Goal: Download file/media

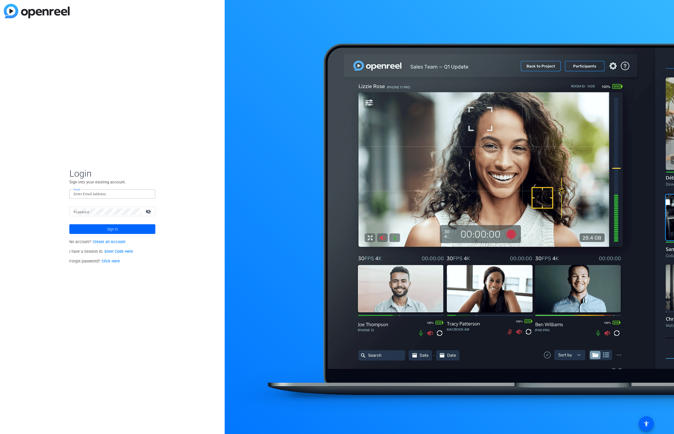
paste input "[EMAIL_ADDRESS][DOMAIN_NAME]"
type input "[EMAIL_ADDRESS][DOMAIN_NAME]"
click at [113, 233] on span "Sign in" at bounding box center [112, 228] width 11 height 13
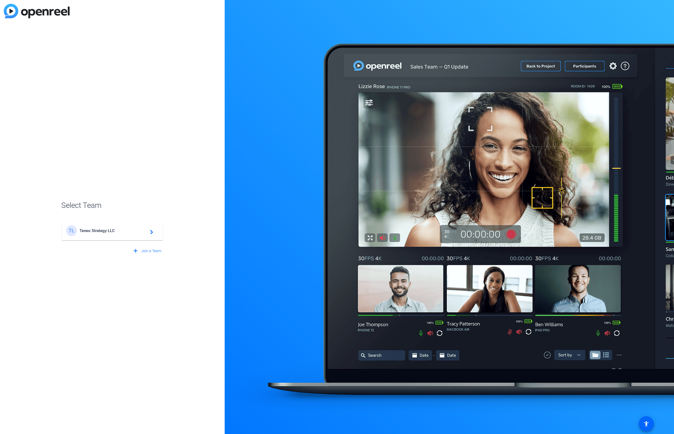
click at [117, 231] on span "Teneo Strategy LLC" at bounding box center [113, 230] width 67 height 5
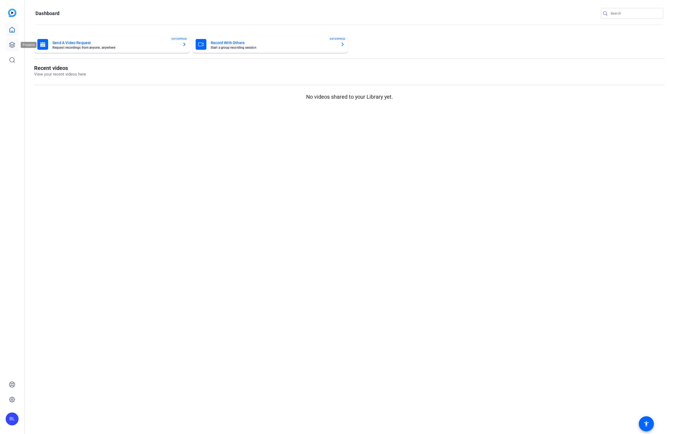
click at [13, 41] on link at bounding box center [12, 44] width 13 height 13
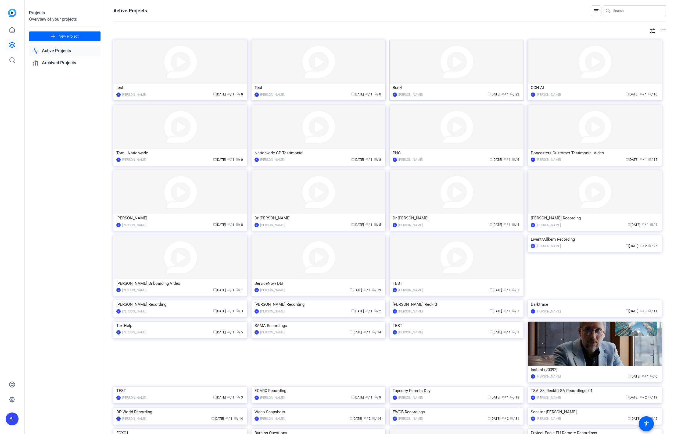
click at [439, 83] on img at bounding box center [457, 62] width 134 height 44
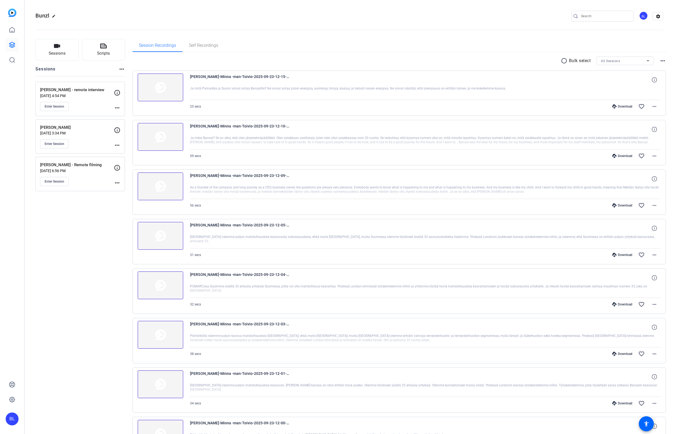
click at [162, 87] on img at bounding box center [161, 87] width 46 height 28
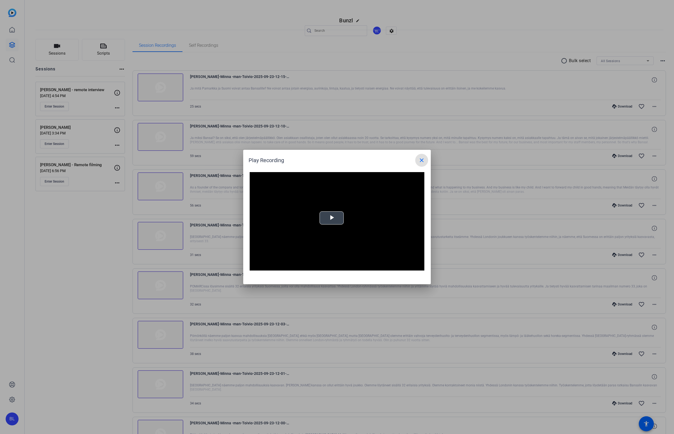
click at [332, 218] on span "Video Player" at bounding box center [332, 218] width 0 height 0
click at [422, 159] on mat-icon "close" at bounding box center [422, 160] width 6 height 6
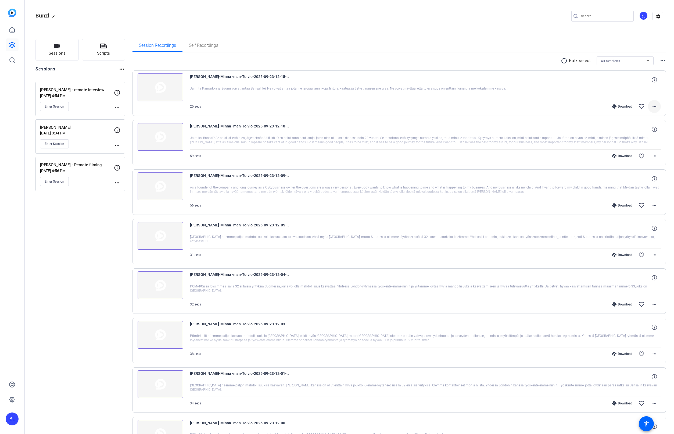
click at [651, 106] on mat-icon "more_horiz" at bounding box center [654, 106] width 6 height 6
click at [637, 132] on span "Download MP4" at bounding box center [639, 131] width 32 height 6
click at [651, 157] on mat-icon "more_horiz" at bounding box center [654, 156] width 6 height 6
click at [643, 179] on span "Download MP4" at bounding box center [639, 180] width 32 height 6
click at [655, 206] on mat-icon "more_horiz" at bounding box center [654, 205] width 6 height 6
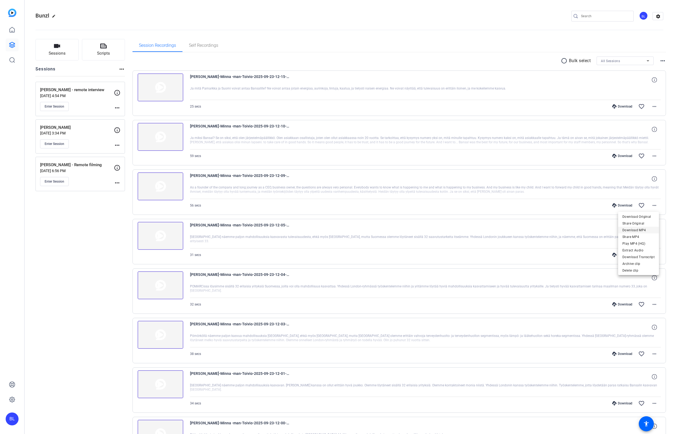
click at [644, 233] on span "Download MP4" at bounding box center [639, 230] width 32 height 6
click at [651, 257] on mat-icon "more_horiz" at bounding box center [654, 255] width 6 height 6
click at [642, 280] on span "Download MP4" at bounding box center [639, 279] width 32 height 6
click at [653, 307] on mat-icon "more_horiz" at bounding box center [654, 304] width 6 height 6
click at [642, 327] on span "Download MP4" at bounding box center [639, 329] width 32 height 6
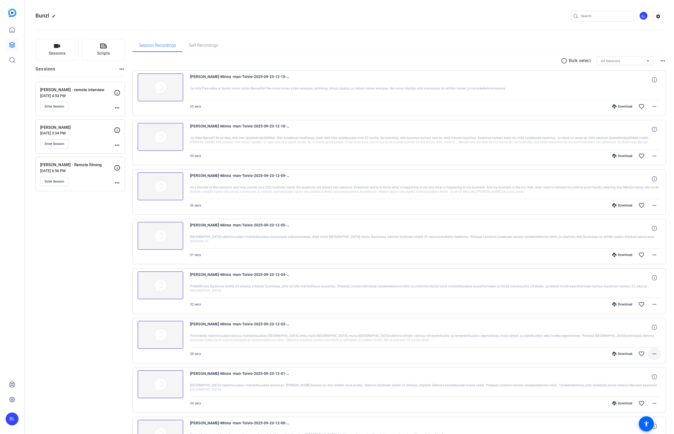
click at [656, 356] on span at bounding box center [654, 353] width 13 height 13
click at [649, 377] on span "Download MP4" at bounding box center [639, 378] width 32 height 6
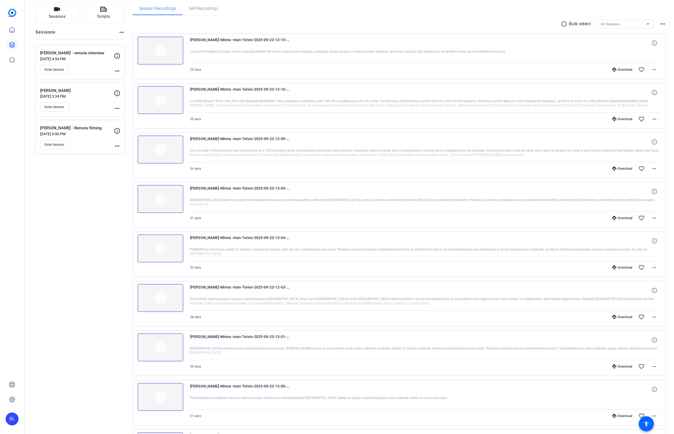
scroll to position [83, 0]
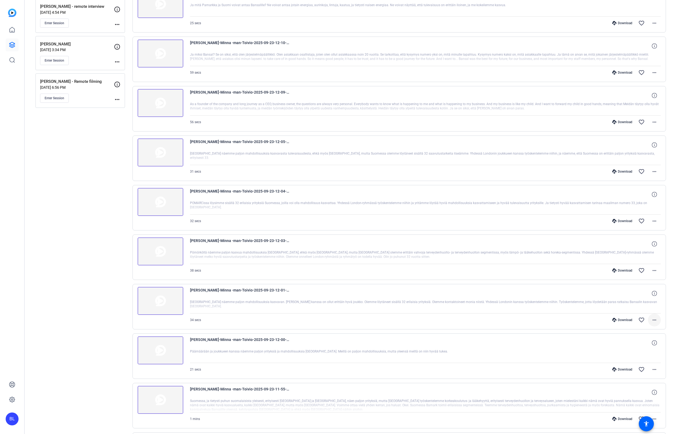
click at [651, 321] on mat-icon "more_horiz" at bounding box center [654, 320] width 6 height 6
click at [647, 344] on span "Download MP4" at bounding box center [639, 344] width 32 height 6
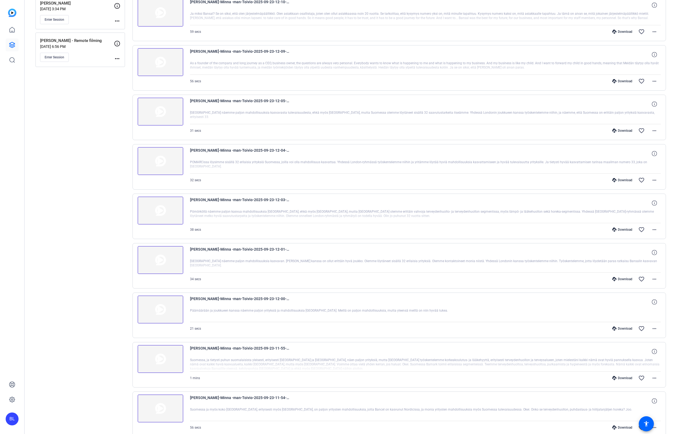
scroll to position [131, 0]
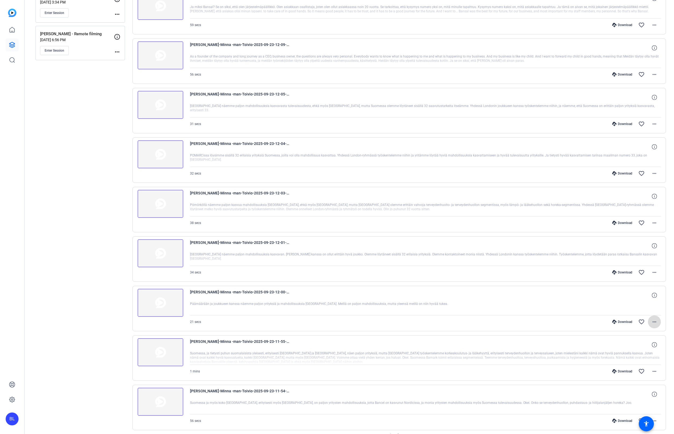
click at [651, 320] on mat-icon "more_horiz" at bounding box center [654, 322] width 6 height 6
click at [647, 346] on span "Download MP4" at bounding box center [639, 346] width 32 height 6
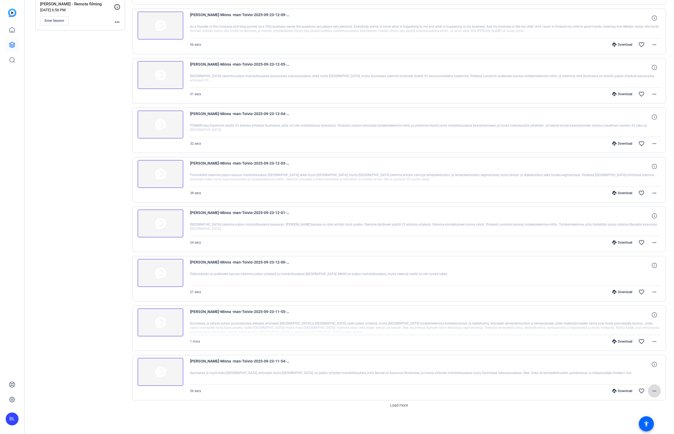
click at [651, 392] on mat-icon "more_horiz" at bounding box center [654, 391] width 6 height 6
click at [642, 340] on span "Download MP4" at bounding box center [639, 339] width 32 height 6
click at [653, 342] on mat-icon "more_horiz" at bounding box center [654, 341] width 6 height 6
click at [640, 366] on span "Download MP4" at bounding box center [639, 366] width 32 height 6
click at [653, 293] on mat-icon "more_horiz" at bounding box center [654, 292] width 6 height 6
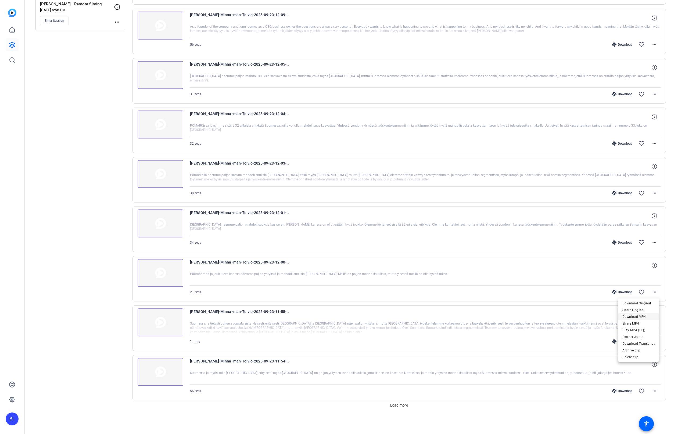
click at [641, 317] on span "Download MP4" at bounding box center [639, 316] width 32 height 6
click at [403, 406] on span "Load more" at bounding box center [399, 405] width 18 height 6
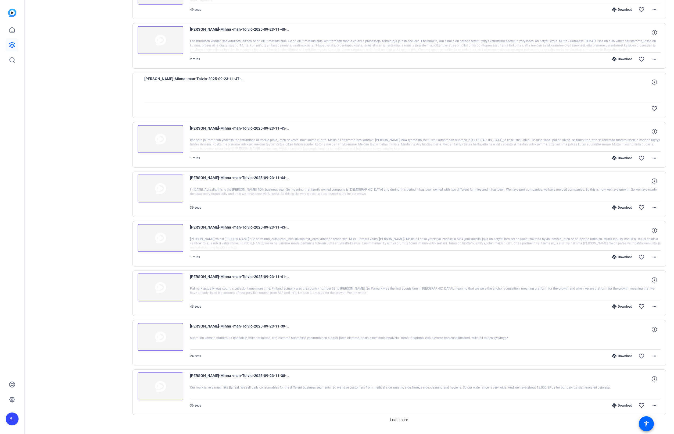
scroll to position [655, 0]
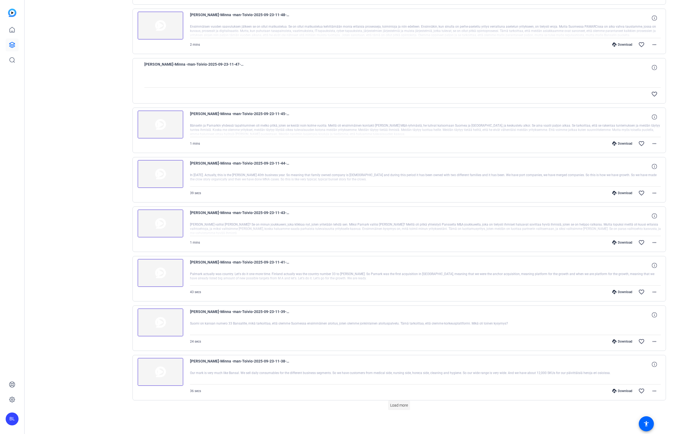
click at [398, 407] on span "Load more" at bounding box center [399, 405] width 18 height 6
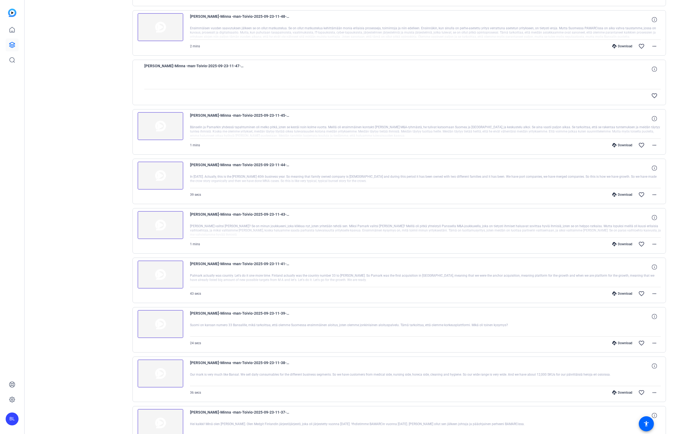
scroll to position [745, 0]
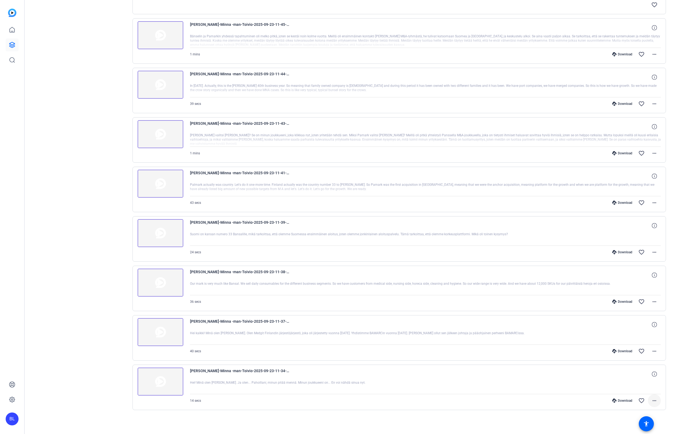
click at [656, 402] on span at bounding box center [654, 400] width 13 height 13
click at [642, 350] on span "Download MP4" at bounding box center [639, 349] width 32 height 6
click at [656, 349] on span at bounding box center [654, 351] width 13 height 13
click at [642, 376] on span "Download MP4" at bounding box center [639, 376] width 32 height 6
click at [654, 302] on mat-icon "more_horiz" at bounding box center [654, 301] width 6 height 6
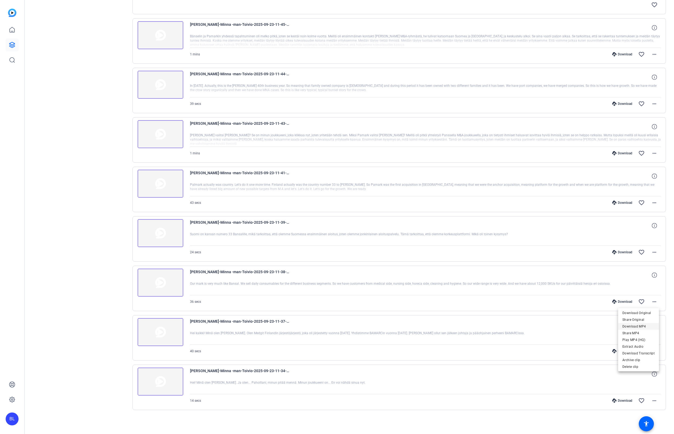
click at [641, 329] on span "Download MP4" at bounding box center [639, 326] width 32 height 6
click at [651, 251] on mat-icon "more_horiz" at bounding box center [654, 252] width 6 height 6
click at [637, 274] on span "Download MP4" at bounding box center [639, 277] width 32 height 6
click at [654, 205] on mat-icon "more_horiz" at bounding box center [654, 202] width 6 height 6
click at [643, 225] on span "Download MP4" at bounding box center [639, 227] width 32 height 6
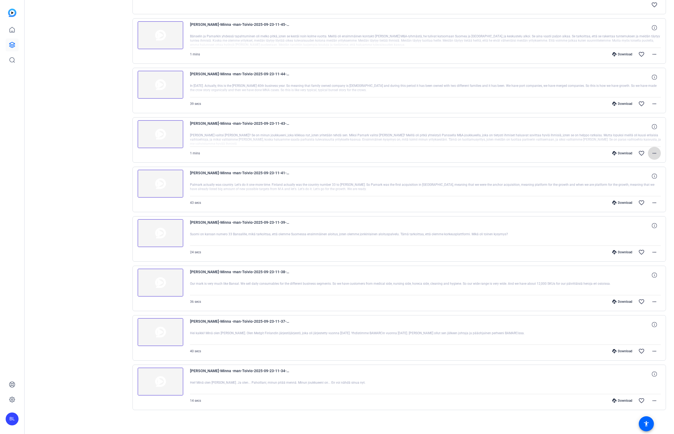
click at [653, 155] on mat-icon "more_horiz" at bounding box center [654, 153] width 6 height 6
click at [643, 177] on span "Download MP4" at bounding box center [639, 178] width 32 height 6
click at [653, 104] on mat-icon "more_horiz" at bounding box center [654, 104] width 6 height 6
click at [646, 127] on span "Download MP4" at bounding box center [639, 128] width 32 height 6
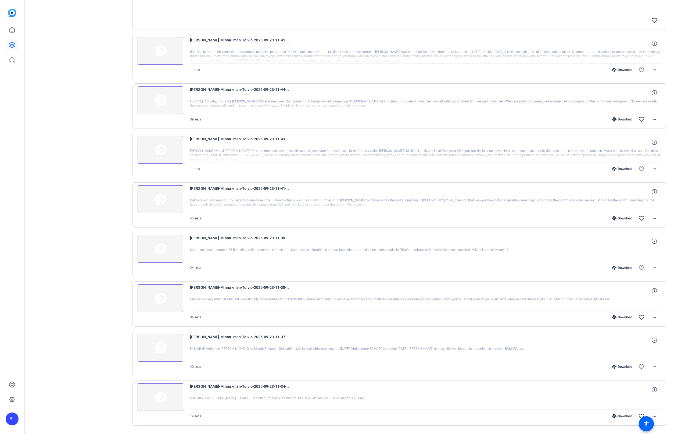
scroll to position [650, 0]
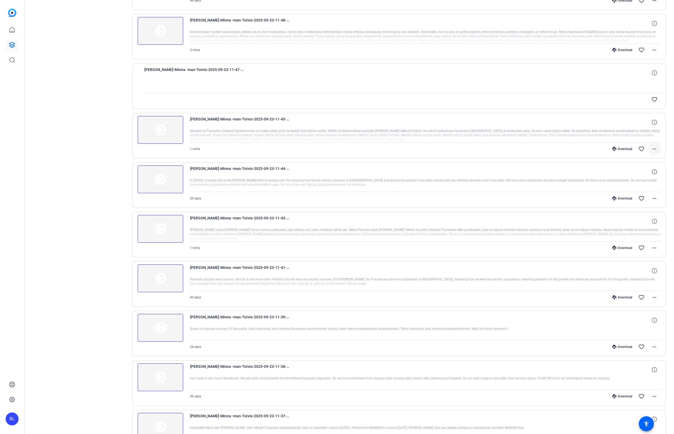
click at [654, 150] on mat-icon "more_horiz" at bounding box center [654, 149] width 6 height 6
click at [646, 171] on span "Download MP4" at bounding box center [639, 173] width 32 height 6
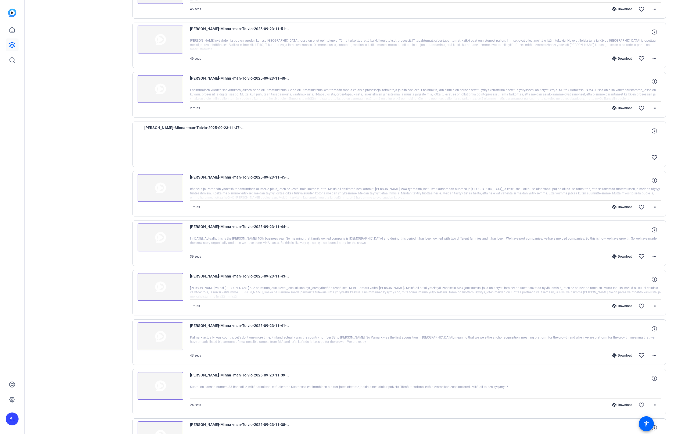
scroll to position [560, 0]
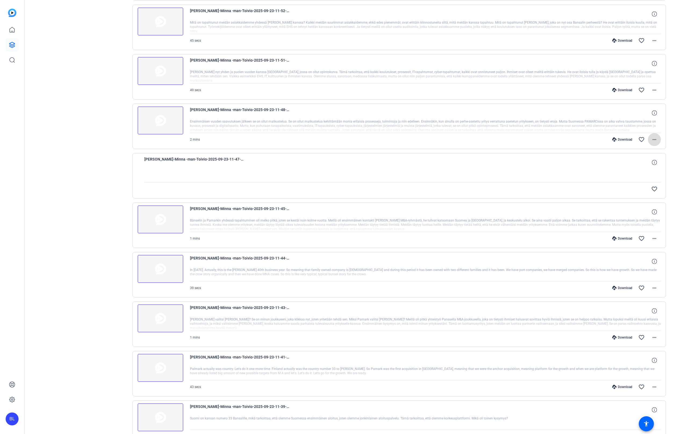
click at [651, 140] on mat-icon "more_horiz" at bounding box center [654, 139] width 6 height 6
click at [643, 163] on span "Download MP4" at bounding box center [639, 164] width 32 height 6
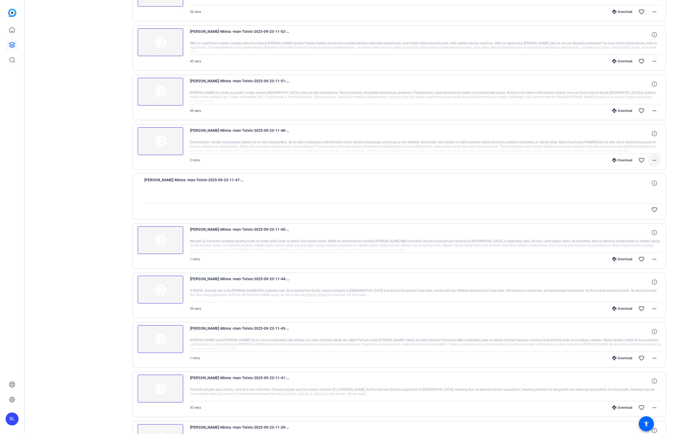
scroll to position [528, 0]
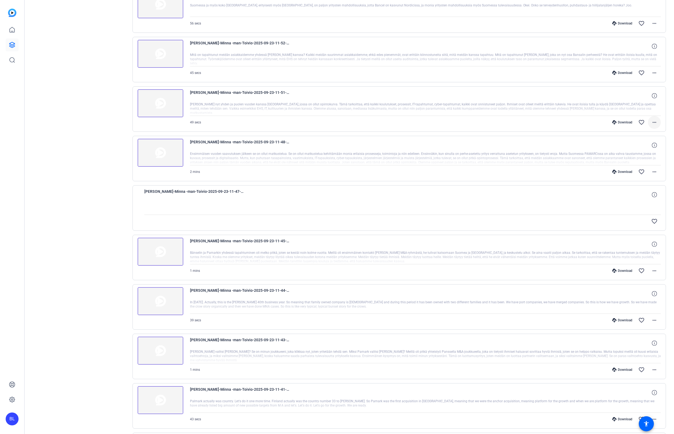
click at [654, 120] on mat-icon "more_horiz" at bounding box center [654, 122] width 6 height 6
click at [639, 148] on span "Download MP4" at bounding box center [639, 147] width 32 height 6
click at [649, 74] on span at bounding box center [654, 72] width 13 height 13
click at [646, 95] on span "Download MP4" at bounding box center [639, 97] width 32 height 6
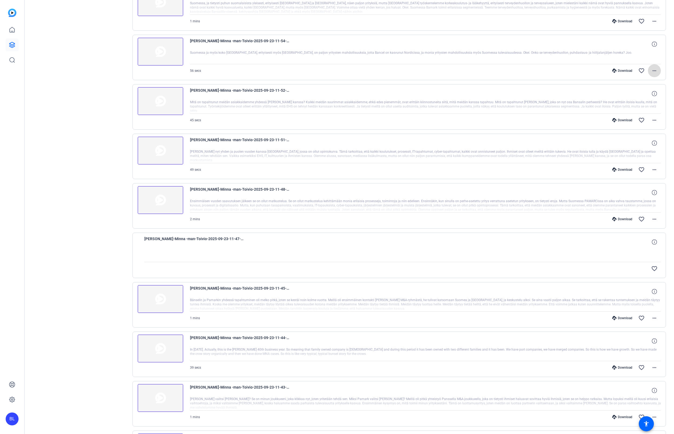
click at [655, 71] on mat-icon "more_horiz" at bounding box center [654, 70] width 6 height 6
click at [645, 94] on span "Download MP4" at bounding box center [639, 95] width 32 height 6
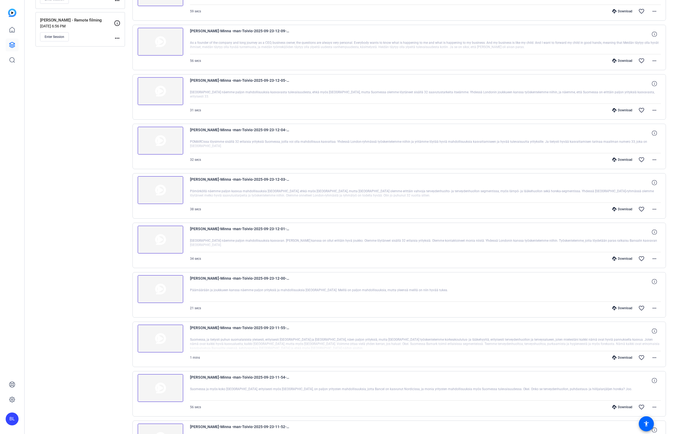
scroll to position [0, 0]
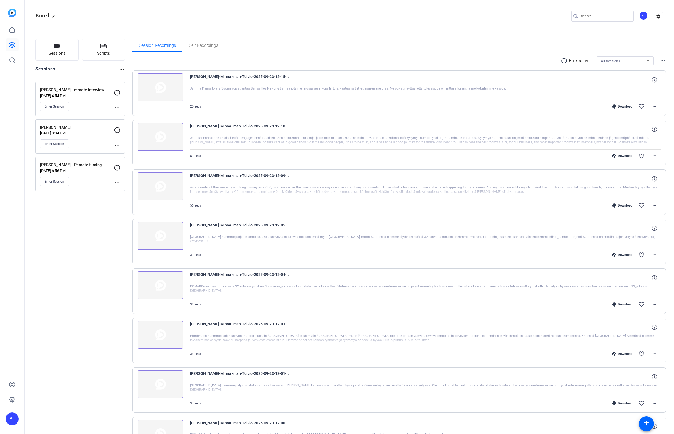
click at [662, 62] on mat-icon "more_horiz" at bounding box center [663, 61] width 6 height 6
click at [662, 62] on div at bounding box center [337, 217] width 674 height 434
click at [648, 59] on icon at bounding box center [648, 61] width 6 height 6
click at [641, 48] on div at bounding box center [337, 217] width 674 height 434
click at [561, 59] on mat-icon "radio_button_unchecked" at bounding box center [565, 61] width 8 height 6
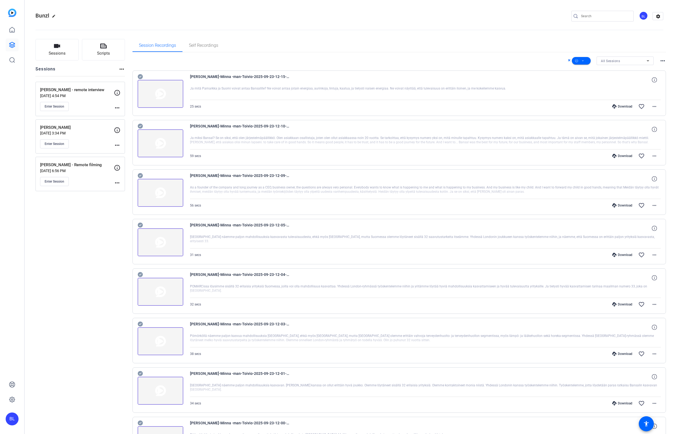
click at [661, 60] on mat-icon "more_horiz" at bounding box center [663, 61] width 6 height 6
click at [662, 49] on div at bounding box center [337, 217] width 674 height 434
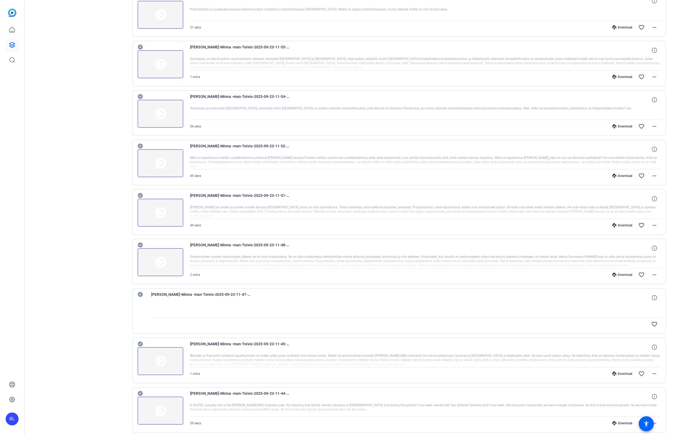
scroll to position [745, 0]
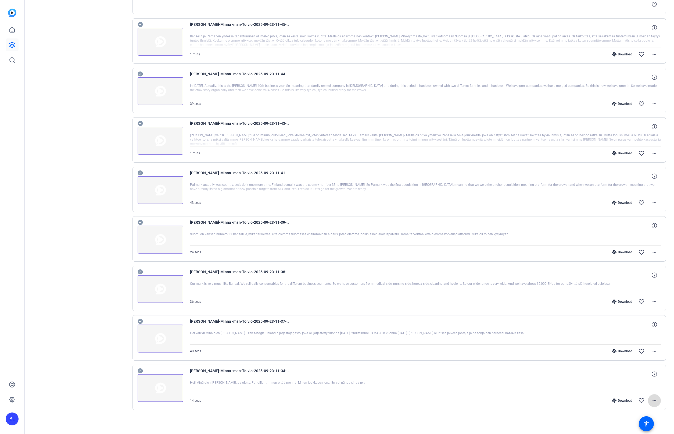
click at [653, 401] on mat-icon "more_horiz" at bounding box center [654, 400] width 6 height 6
click at [624, 414] on div at bounding box center [337, 217] width 674 height 434
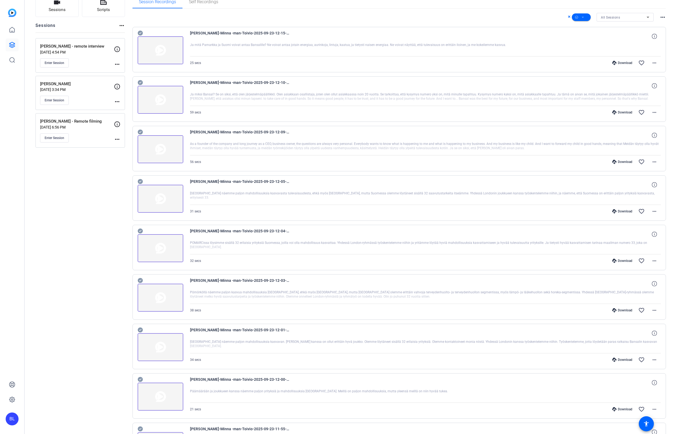
scroll to position [0, 0]
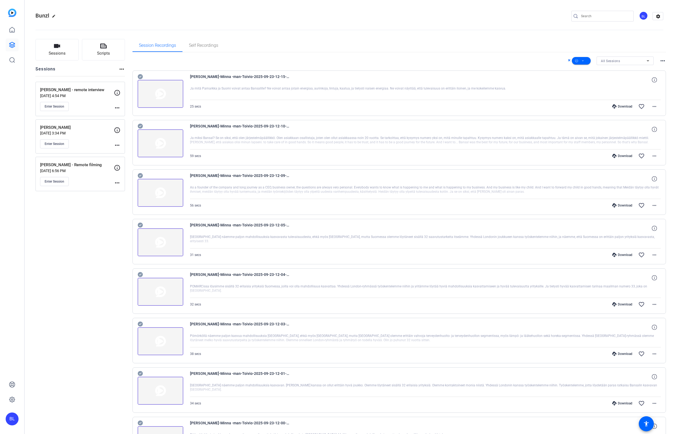
click at [224, 95] on div at bounding box center [425, 92] width 471 height 13
click at [220, 148] on div at bounding box center [425, 142] width 471 height 13
click at [200, 203] on div "56 secs Download favorite_border more_horiz" at bounding box center [425, 205] width 471 height 13
click at [201, 252] on div "31 secs Download favorite_border more_horiz" at bounding box center [425, 254] width 471 height 13
click at [205, 301] on div "32 secs Download favorite_border more_horiz" at bounding box center [425, 304] width 471 height 13
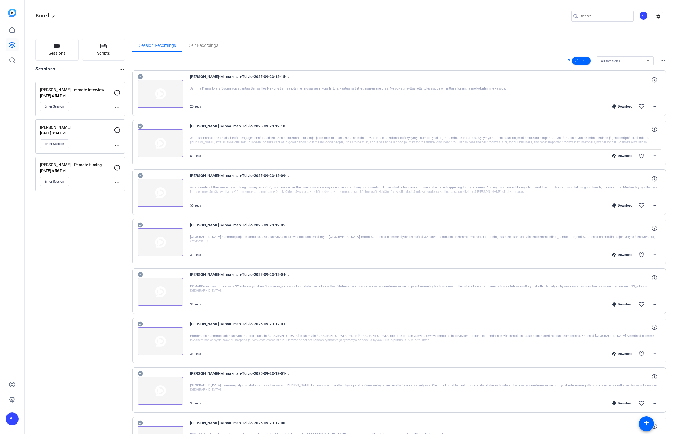
click at [198, 350] on div "38 secs Download favorite_border more_horiz" at bounding box center [425, 353] width 471 height 13
click at [190, 392] on div at bounding box center [425, 389] width 471 height 13
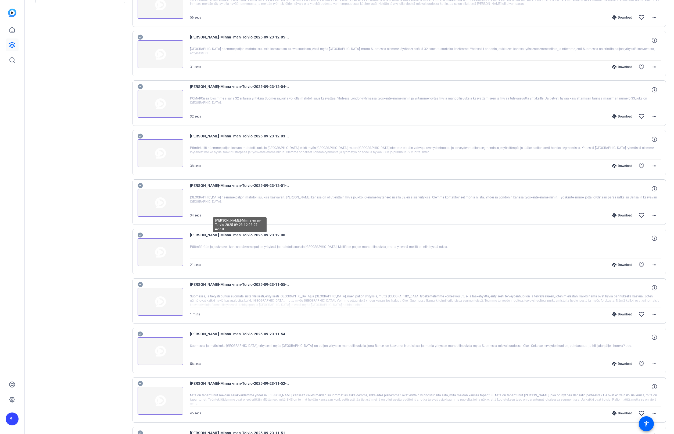
scroll to position [293, 0]
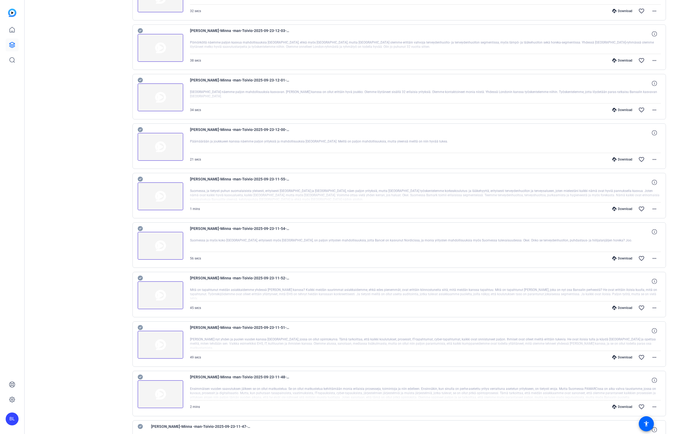
click at [209, 153] on div "21 secs Download favorite_border more_horiz" at bounding box center [425, 159] width 471 height 13
click at [211, 195] on div at bounding box center [425, 195] width 471 height 13
drag, startPoint x: 205, startPoint y: 247, endPoint x: 205, endPoint y: 286, distance: 39.0
click at [205, 249] on div at bounding box center [425, 244] width 471 height 13
drag, startPoint x: 207, startPoint y: 296, endPoint x: 206, endPoint y: 332, distance: 36.3
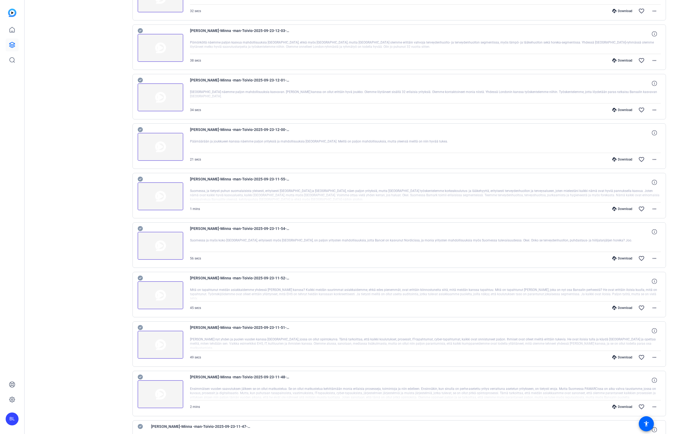
click at [207, 298] on div at bounding box center [425, 294] width 471 height 13
click at [208, 344] on div at bounding box center [425, 343] width 471 height 13
click at [207, 389] on div at bounding box center [425, 393] width 471 height 13
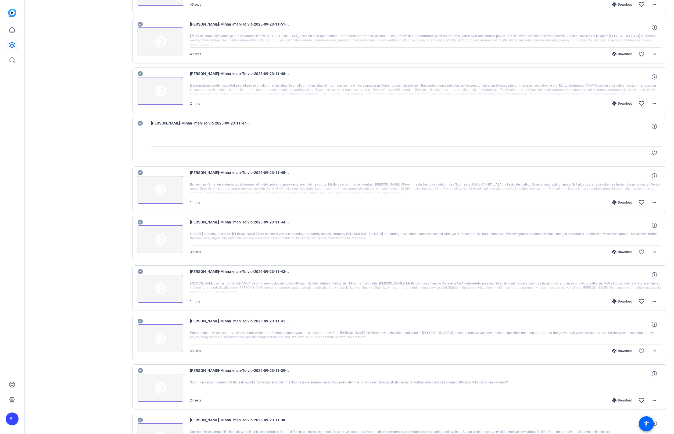
scroll to position [621, 0]
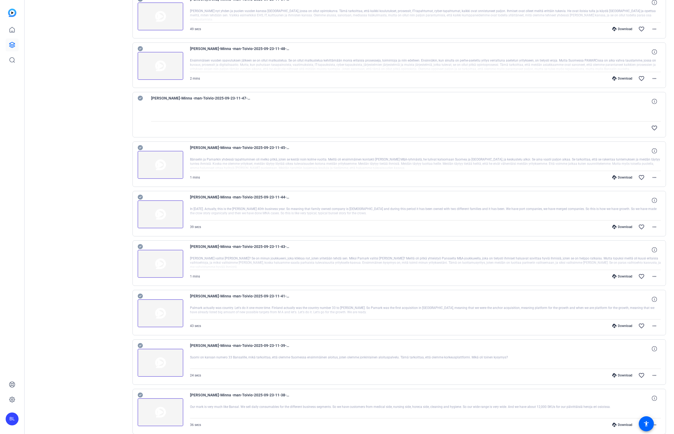
click at [212, 163] on div at bounding box center [425, 163] width 471 height 13
click at [206, 206] on span "[PERSON_NAME]-Minna -man-Toivio-2025-09-23-11-44-43-798-0" at bounding box center [239, 200] width 99 height 13
click at [209, 266] on div at bounding box center [425, 262] width 471 height 13
click at [210, 311] on div at bounding box center [425, 312] width 471 height 13
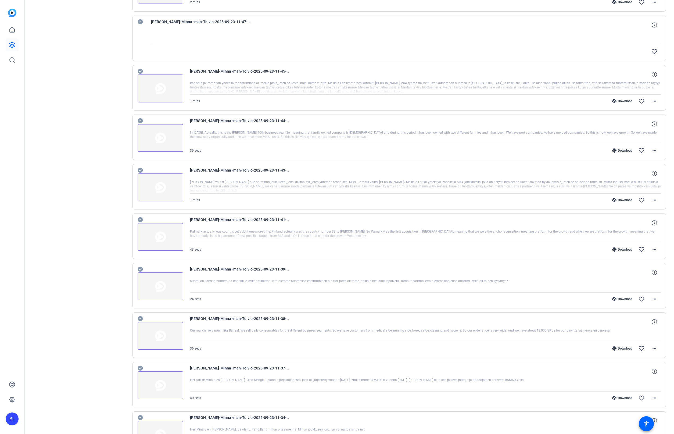
scroll to position [745, 0]
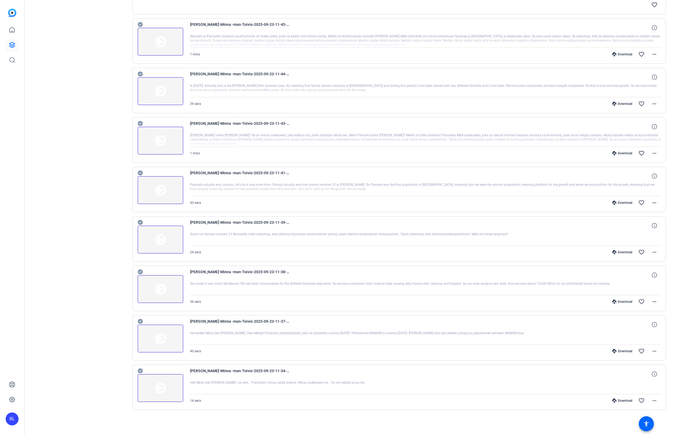
click at [199, 383] on div at bounding box center [425, 386] width 471 height 13
click at [207, 351] on div "40 secs Download favorite_border more_horiz" at bounding box center [425, 351] width 471 height 13
click at [208, 298] on div "36 secs Download favorite_border more_horiz" at bounding box center [425, 301] width 471 height 13
click at [212, 245] on mat-divider at bounding box center [425, 245] width 471 height 0
click at [210, 203] on div "43 secs Download favorite_border more_horiz" at bounding box center [425, 202] width 471 height 13
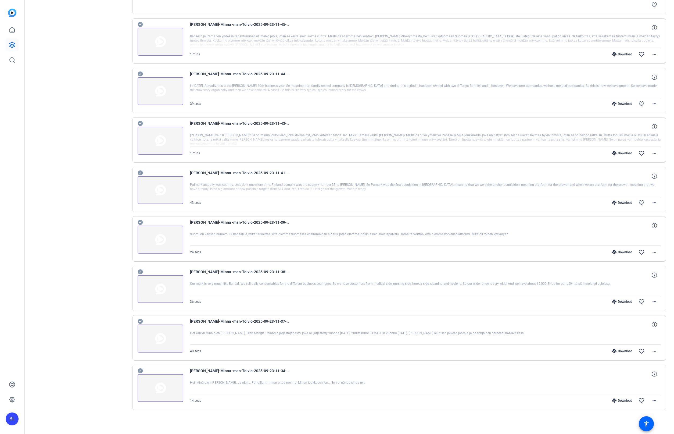
click at [212, 157] on div "1 mins Download favorite_border more_horiz" at bounding box center [425, 153] width 471 height 13
click at [218, 105] on div "39 secs Download favorite_border more_horiz" at bounding box center [425, 103] width 471 height 13
click at [226, 60] on div "1 mins Download favorite_border more_horiz" at bounding box center [425, 54] width 471 height 13
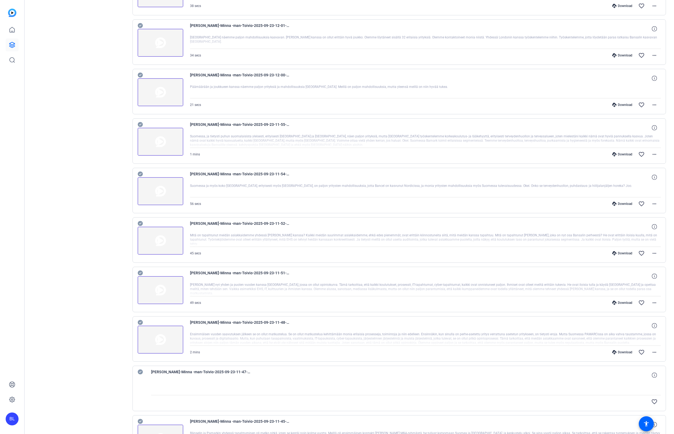
scroll to position [314, 0]
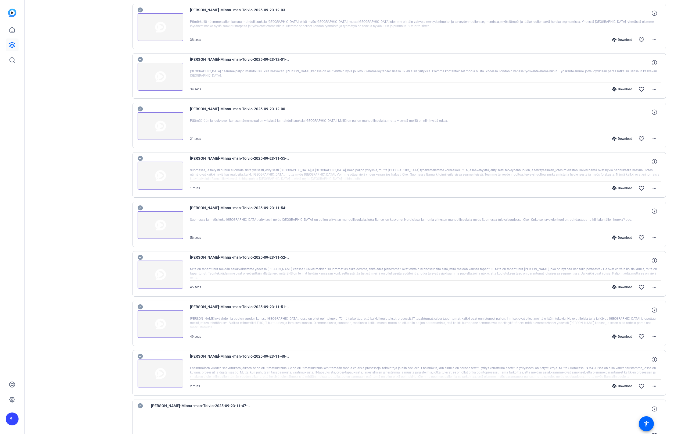
click at [208, 373] on div at bounding box center [425, 372] width 471 height 13
click at [211, 335] on div "49 secs Download favorite_border more_horiz" at bounding box center [425, 336] width 471 height 13
click at [205, 284] on div "45 secs Download favorite_border more_horiz" at bounding box center [425, 287] width 471 height 13
click at [216, 235] on div "56 secs Download favorite_border more_horiz" at bounding box center [425, 237] width 471 height 13
click at [216, 186] on div "1 mins Download favorite_border more_horiz" at bounding box center [425, 188] width 471 height 13
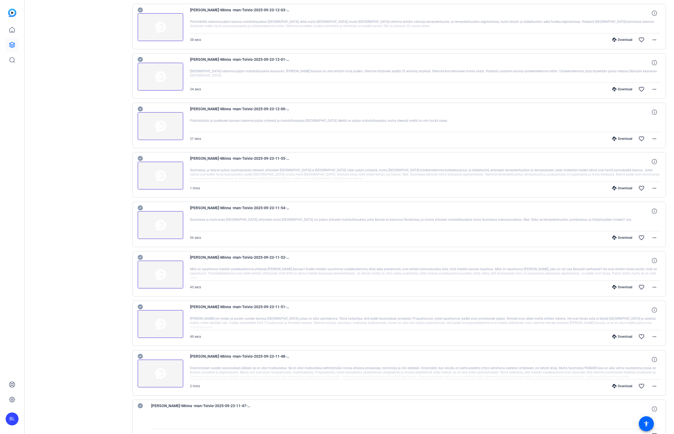
click at [223, 140] on div "21 secs Download favorite_border more_horiz" at bounding box center [425, 138] width 471 height 13
click at [226, 76] on div at bounding box center [425, 75] width 471 height 13
click at [226, 52] on div "[PERSON_NAME]-Minna -man-Toivio-2025-09-23-12-15-07-970-0 Ja mitä Pamarkka ja S…" at bounding box center [400, 298] width 534 height 1084
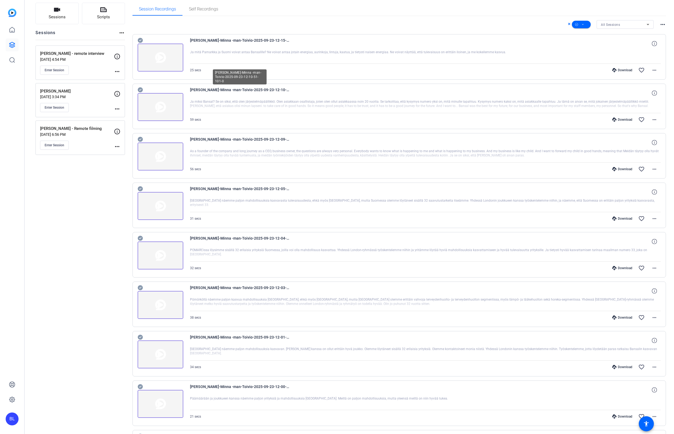
scroll to position [31, 0]
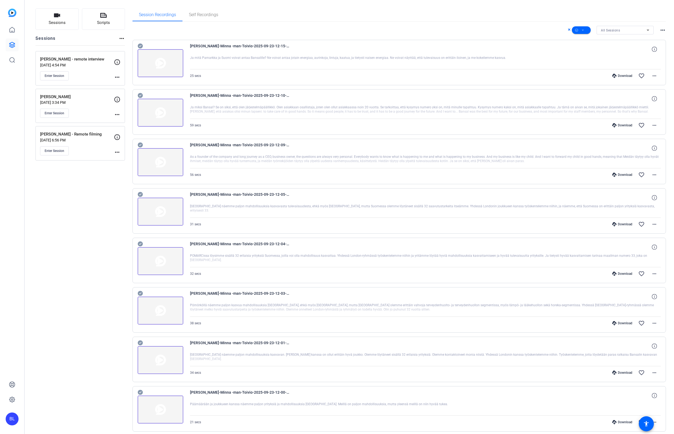
click at [206, 271] on div "32 secs Download favorite_border more_horiz" at bounding box center [425, 273] width 471 height 13
click at [205, 216] on div at bounding box center [425, 210] width 471 height 13
click at [214, 165] on div at bounding box center [425, 161] width 471 height 13
click at [219, 120] on div "59 secs Download favorite_border more_horiz" at bounding box center [425, 125] width 471 height 13
click at [225, 75] on div "25 secs Download favorite_border more_horiz" at bounding box center [425, 75] width 471 height 13
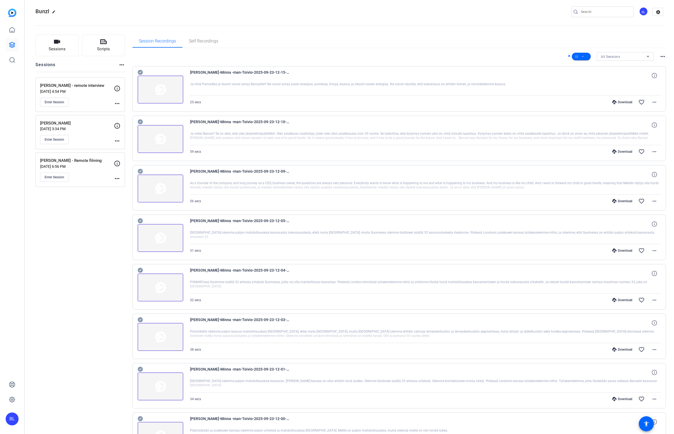
scroll to position [0, 0]
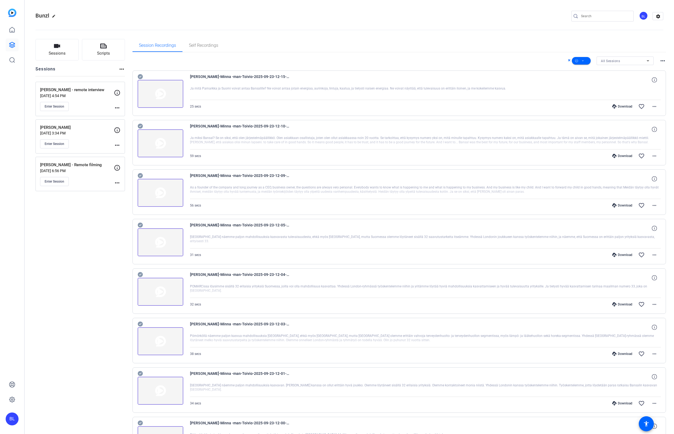
drag, startPoint x: 77, startPoint y: 127, endPoint x: 40, endPoint y: 126, distance: 36.8
click at [40, 126] on p "[PERSON_NAME]" at bounding box center [77, 127] width 74 height 6
copy p "[PERSON_NAME]"
click at [212, 31] on openreel-divider-bar at bounding box center [349, 28] width 628 height 16
